Goal: Task Accomplishment & Management: Manage account settings

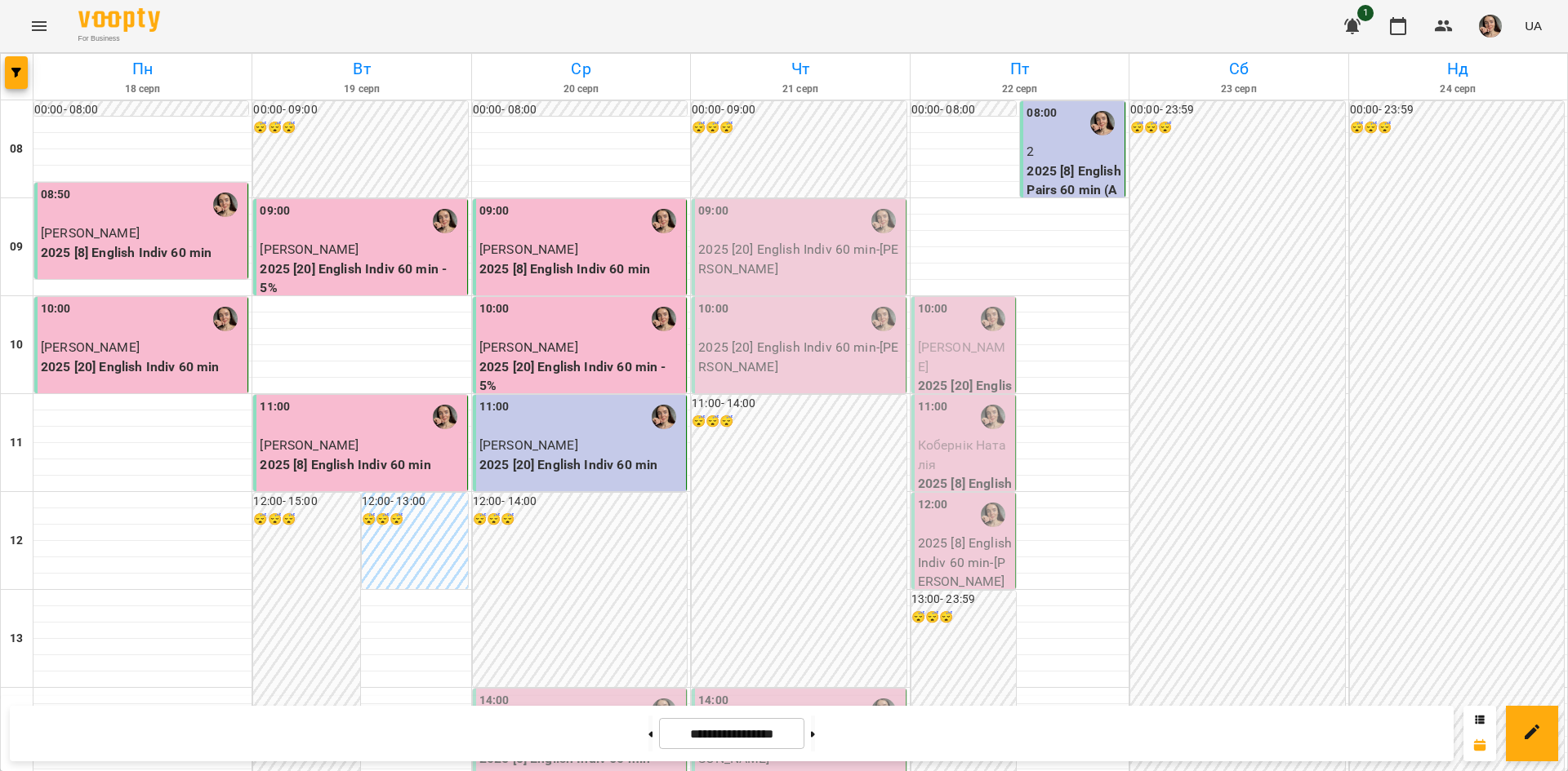
scroll to position [628, 0]
click at [569, 729] on p "[PERSON_NAME]" at bounding box center [581, 739] width 204 height 20
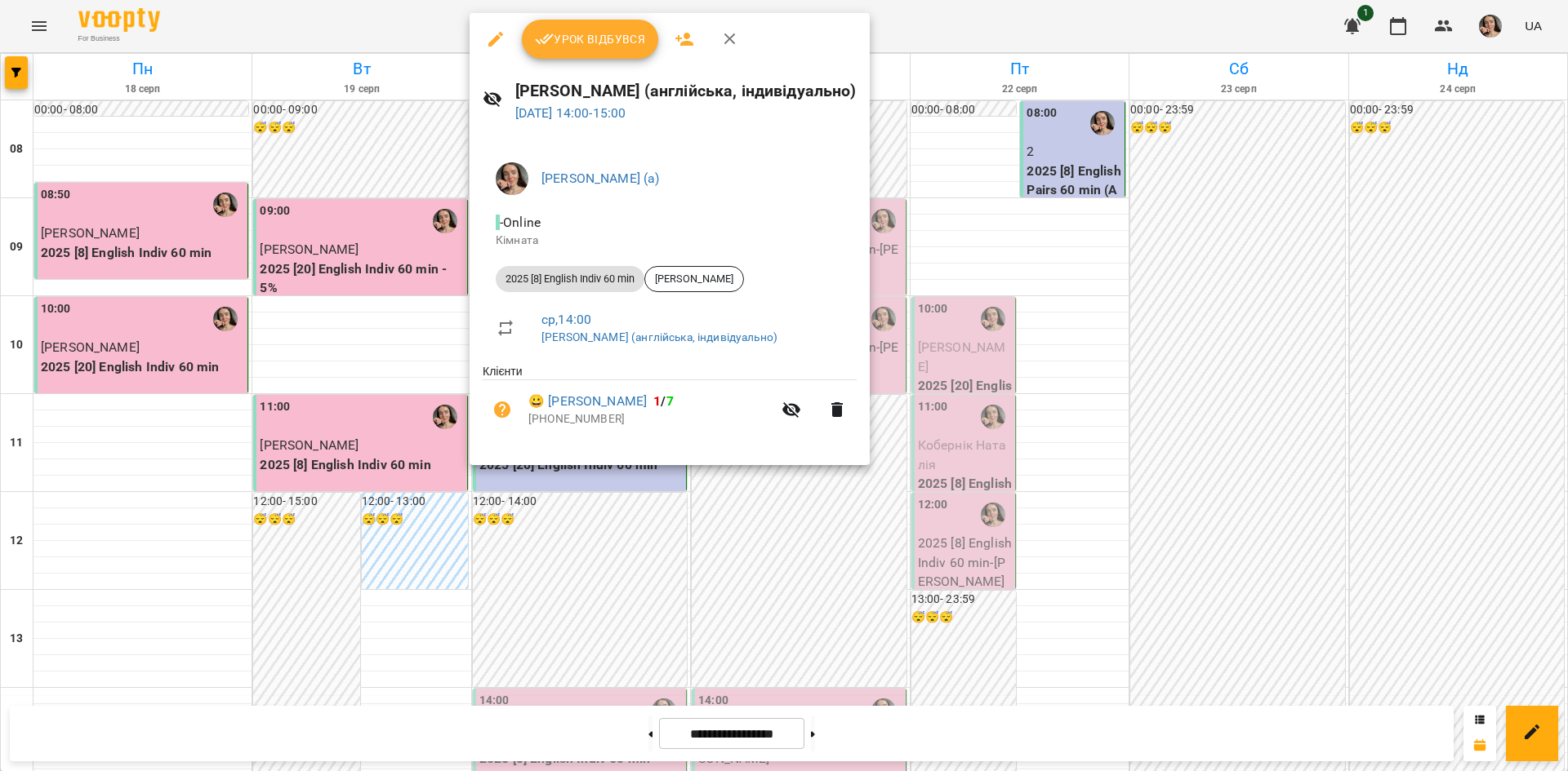
click at [600, 52] on button "Урок відбувся" at bounding box center [590, 39] width 137 height 39
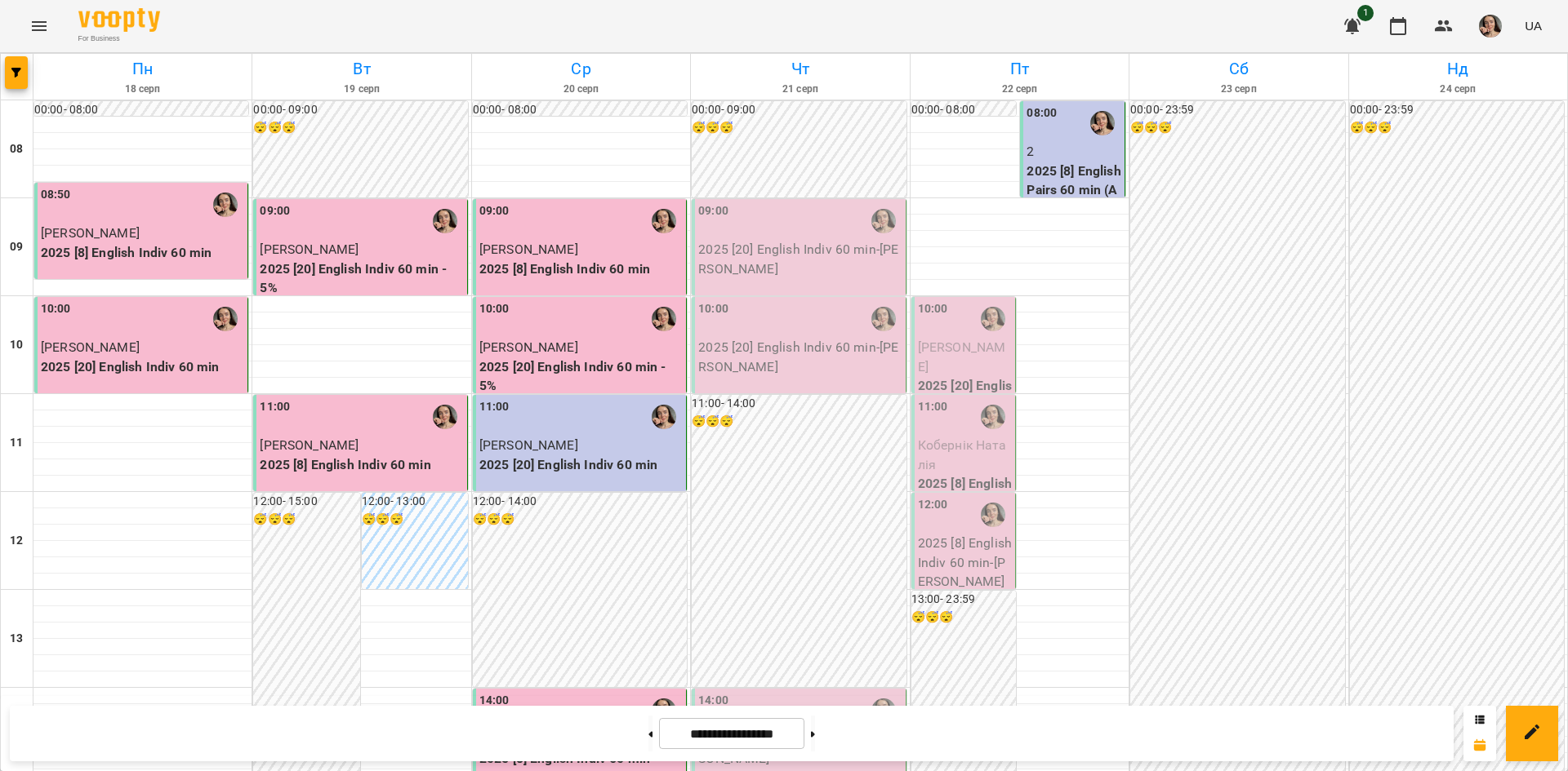
scroll to position [338, 0]
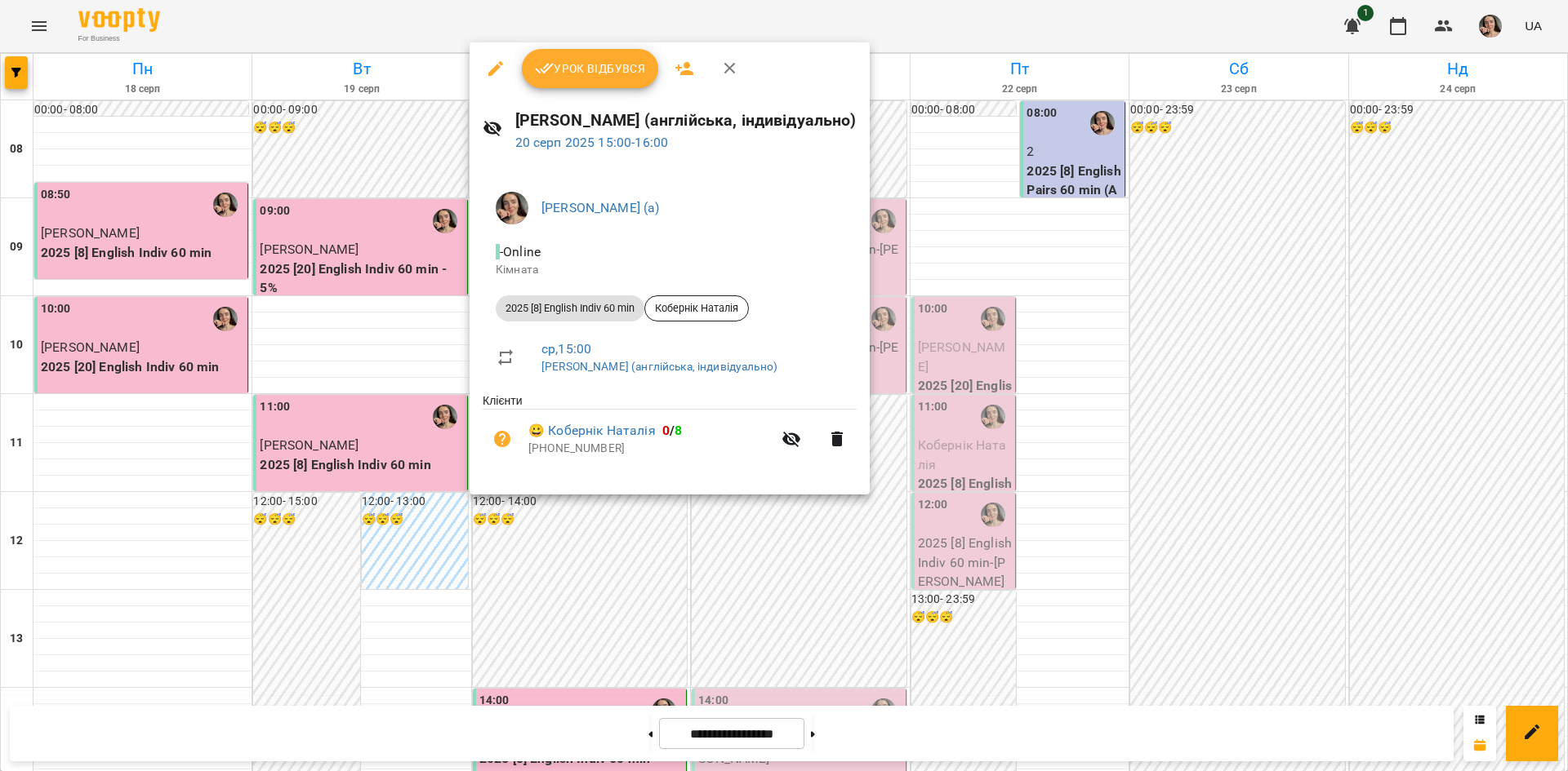
click at [576, 59] on span "Урок відбувся" at bounding box center [590, 68] width 111 height 20
